Goal: Transaction & Acquisition: Purchase product/service

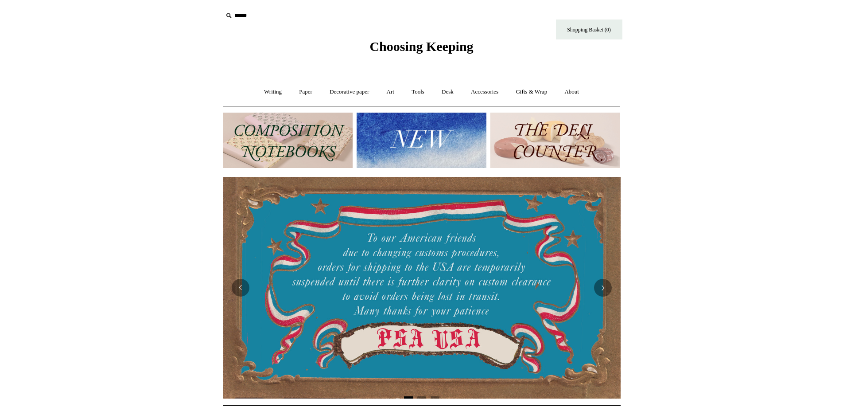
click at [427, 130] on img at bounding box center [422, 140] width 130 height 55
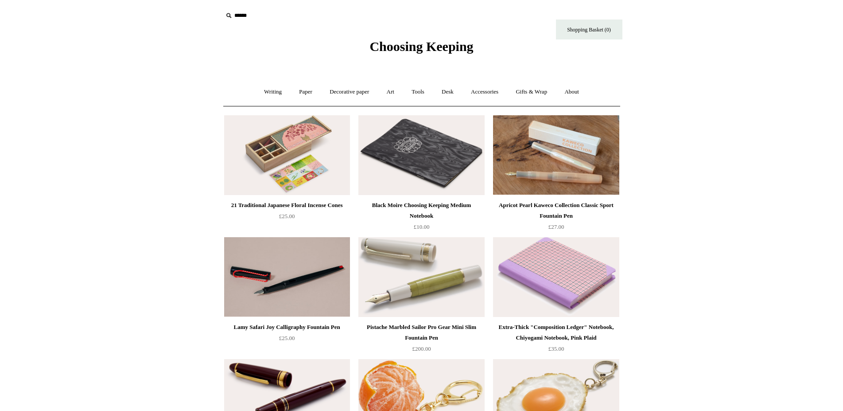
click at [267, 96] on link "Writing +" at bounding box center [273, 91] width 34 height 23
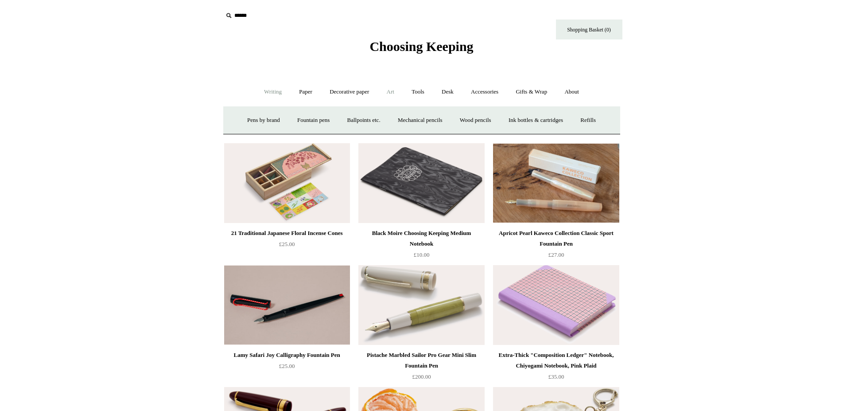
click at [396, 97] on link "Art +" at bounding box center [390, 91] width 23 height 23
click at [260, 117] on link "Watercolour & Paint" at bounding box center [259, 120] width 63 height 23
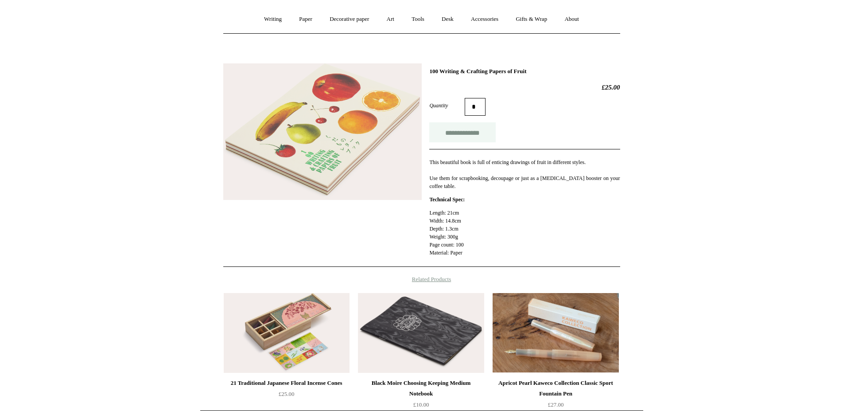
scroll to position [90, 0]
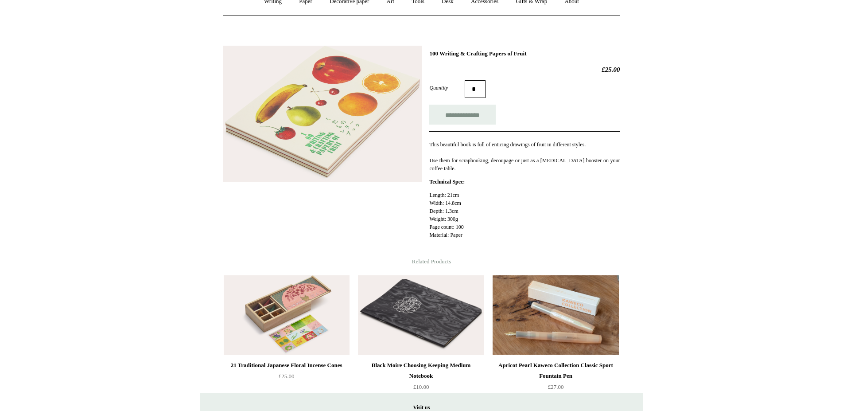
drag, startPoint x: 546, startPoint y: 52, endPoint x: 430, endPoint y: 56, distance: 115.7
click at [430, 56] on h1 "100 Writing & Crafting Papers of Fruit" at bounding box center [524, 53] width 190 height 7
copy h1 "100 Writing & Crafting Papers of Fruit"
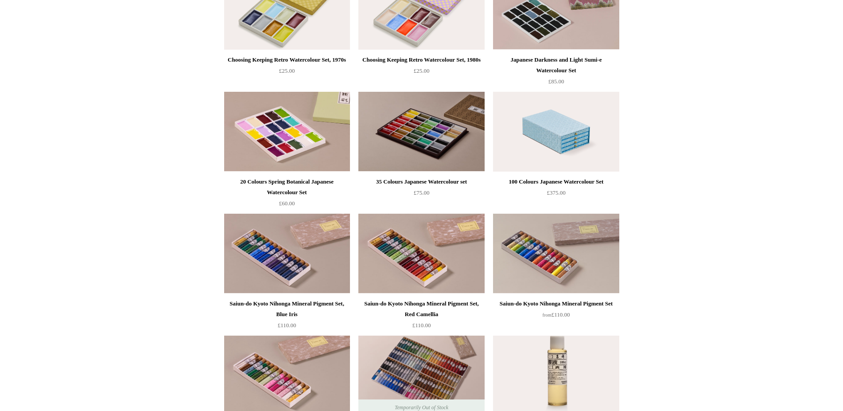
scroll to position [768, 0]
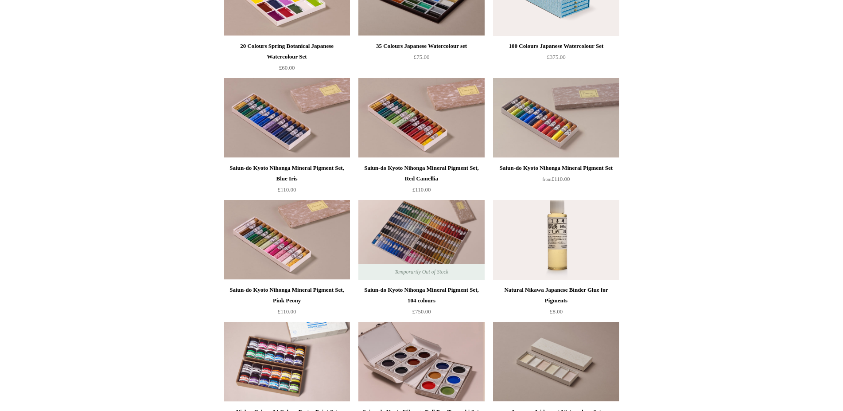
click at [730, 334] on html "Menu Choosing Keeping * Shipping Information Shopping Basket (0) * ⤺ + +" at bounding box center [421, 396] width 843 height 2329
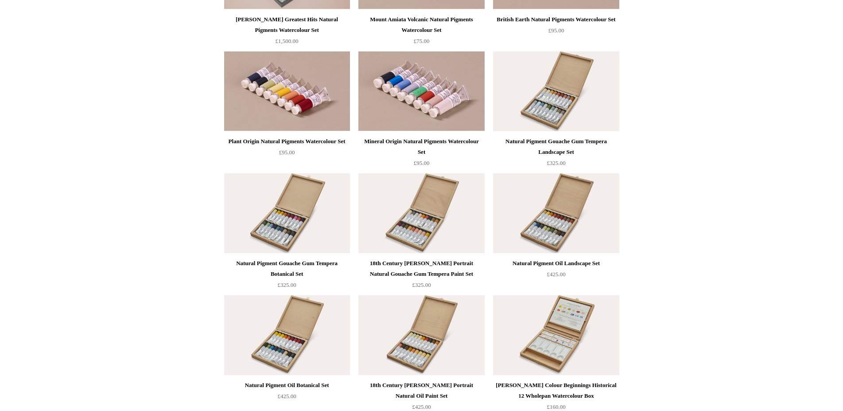
scroll to position [0, 0]
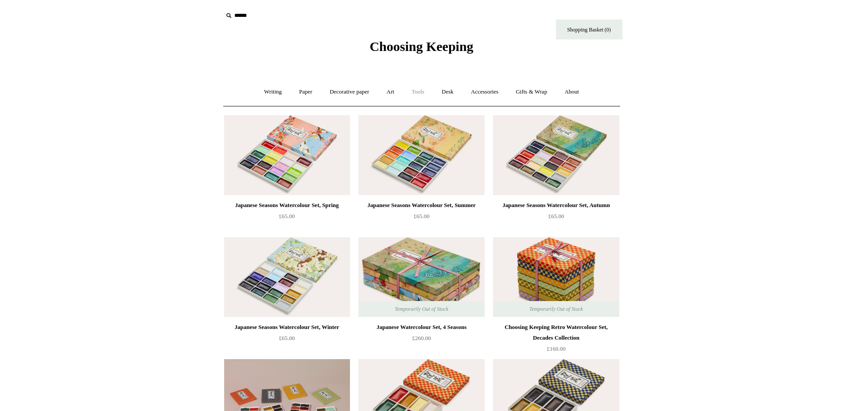
click at [421, 89] on link "Tools +" at bounding box center [418, 91] width 29 height 23
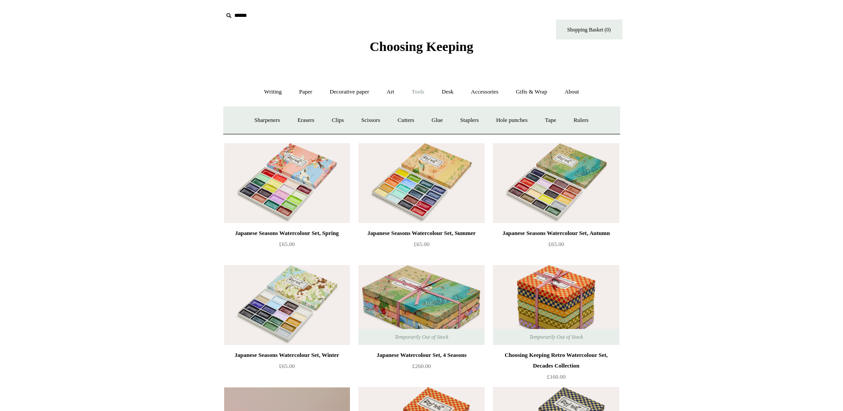
click at [408, 92] on link "Tools -" at bounding box center [418, 91] width 29 height 23
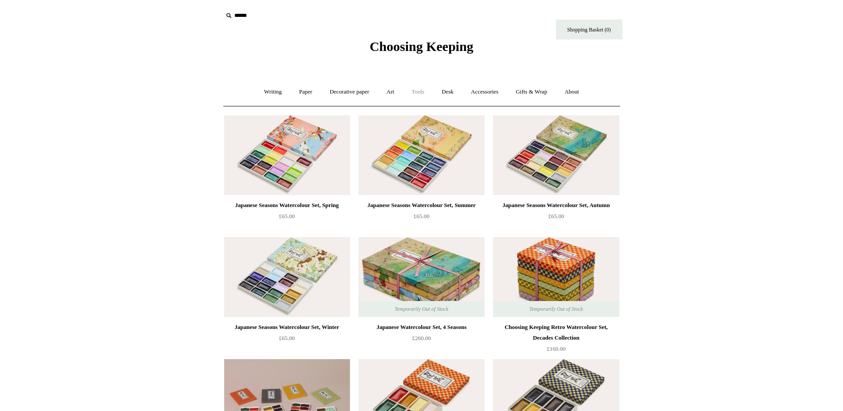
click at [431, 91] on link "Tools +" at bounding box center [418, 91] width 29 height 23
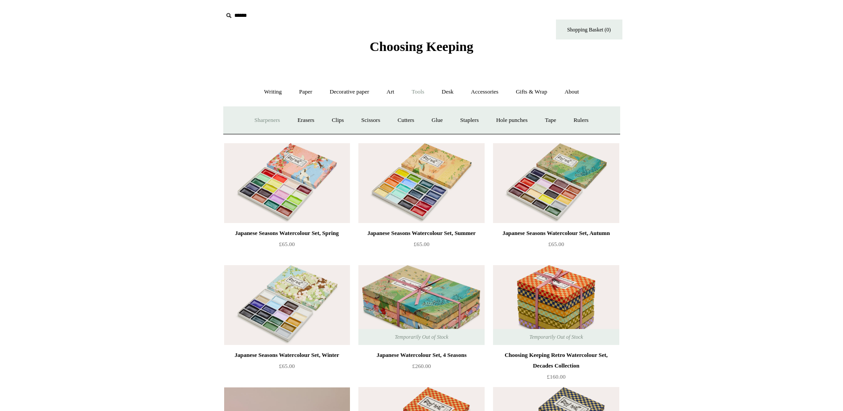
click at [250, 121] on link "Sharpeners" at bounding box center [267, 120] width 42 height 23
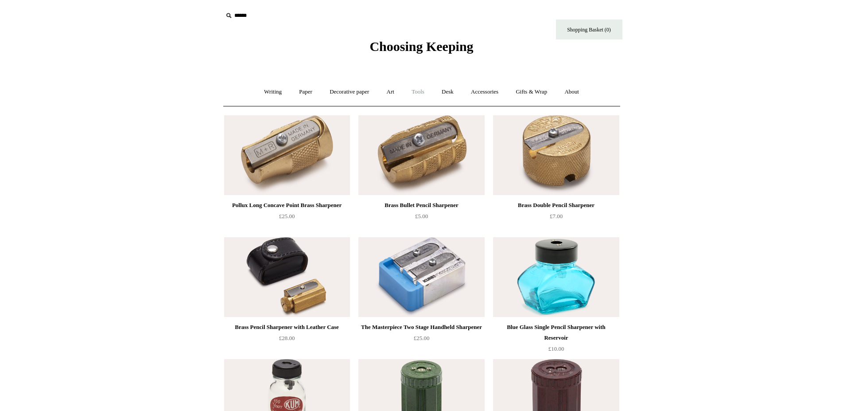
click at [422, 89] on link "Tools +" at bounding box center [418, 91] width 29 height 23
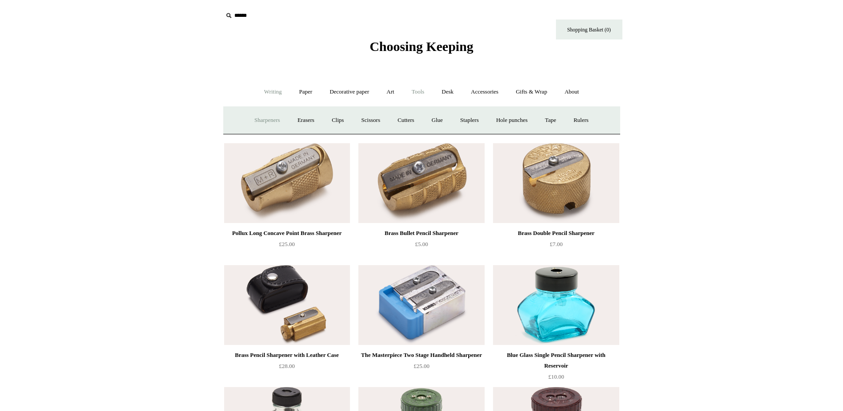
click at [277, 91] on link "Writing +" at bounding box center [273, 91] width 34 height 23
click at [308, 120] on link "Fountain pens +" at bounding box center [313, 120] width 48 height 23
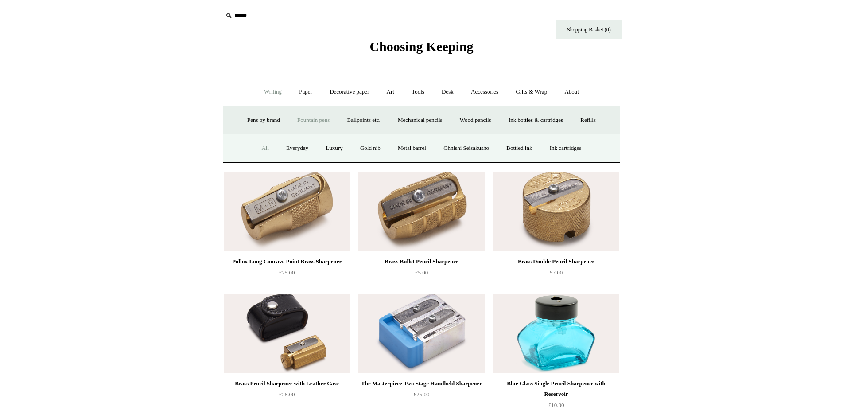
click at [257, 146] on link "All" at bounding box center [264, 147] width 23 height 23
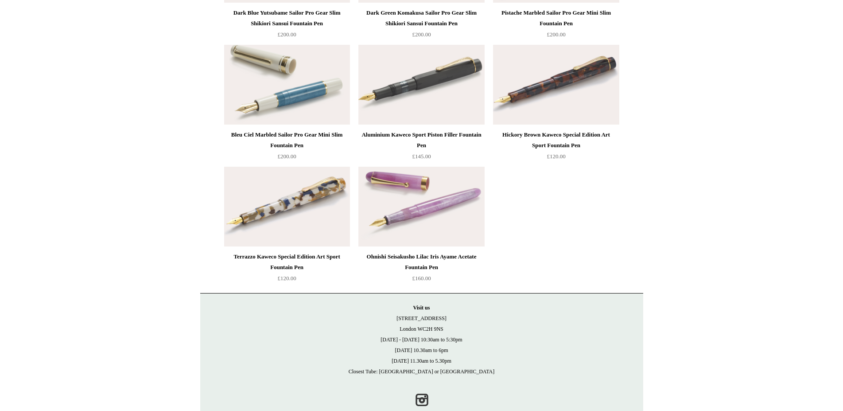
scroll to position [4477, 0]
